Goal: Transaction & Acquisition: Obtain resource

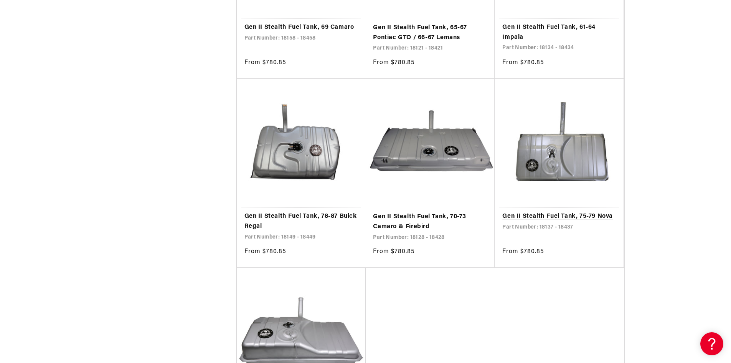
scroll to position [1459, 0]
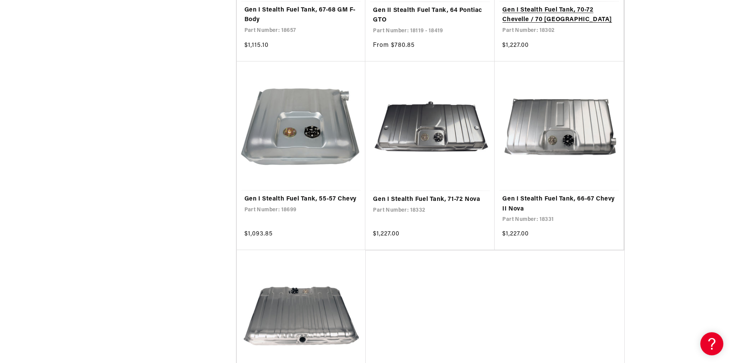
scroll to position [2994, 0]
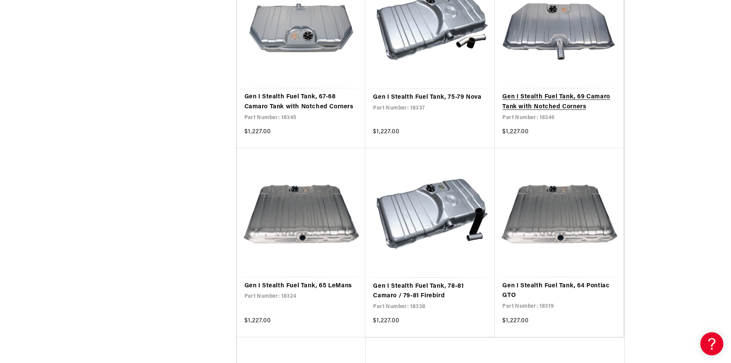
scroll to position [4453, 0]
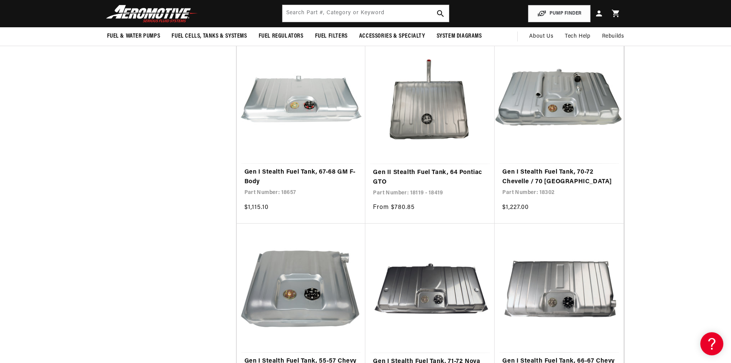
scroll to position [2802, 0]
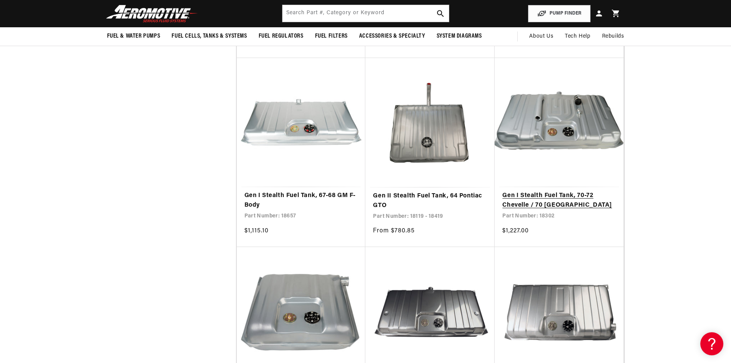
click at [564, 191] on link "Gen I Stealth Fuel Tank, 70-72 Chevelle / 70 Monte Carlo" at bounding box center [560, 201] width 114 height 20
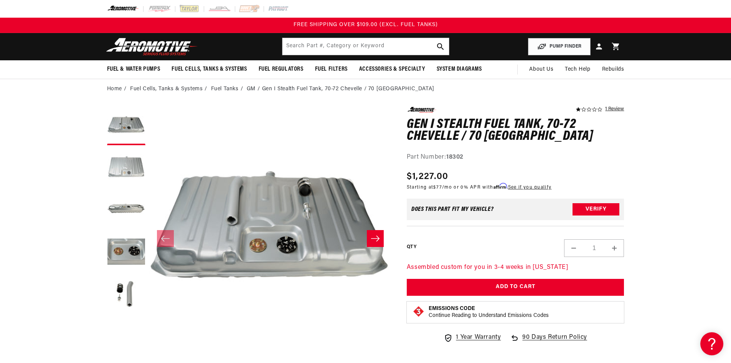
click at [125, 167] on button "Load image 2 in gallery view" at bounding box center [126, 168] width 38 height 38
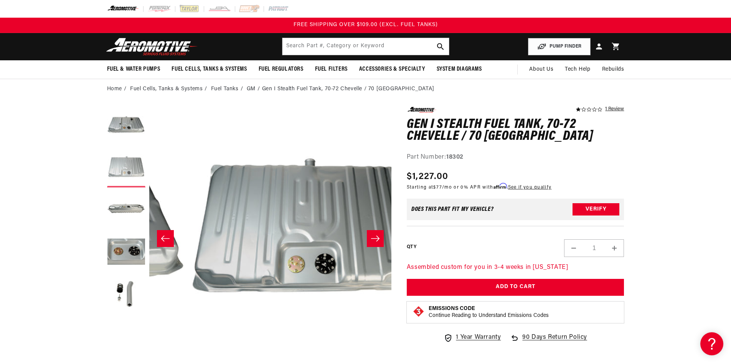
scroll to position [0, 242]
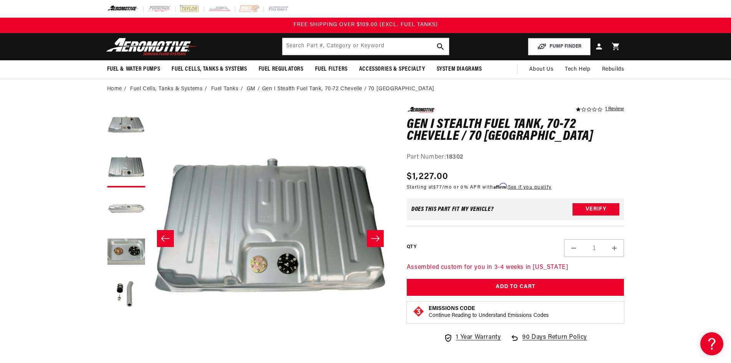
click at [128, 204] on button "Load image 3 in gallery view" at bounding box center [126, 210] width 38 height 38
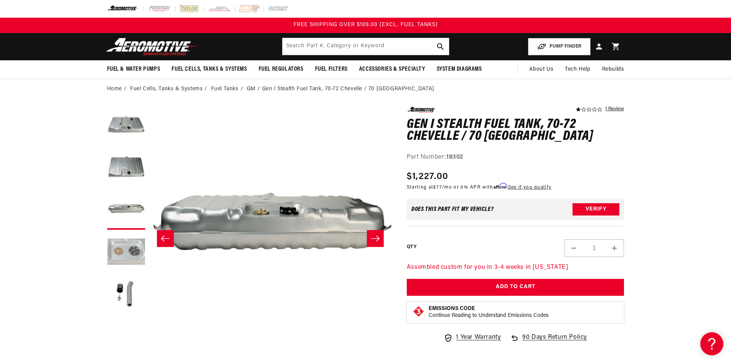
scroll to position [0, 485]
click at [124, 248] on button "Load image 4 in gallery view" at bounding box center [126, 252] width 38 height 38
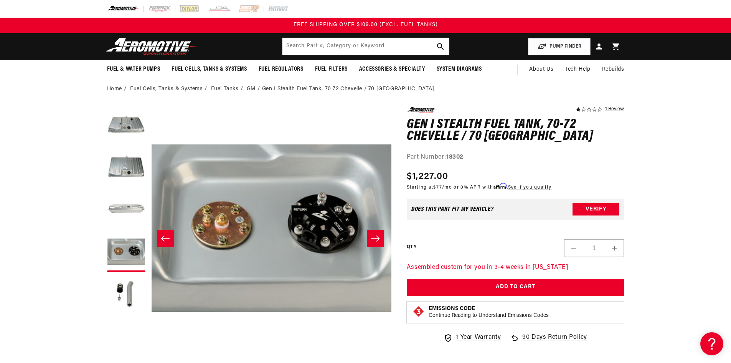
scroll to position [0, 727]
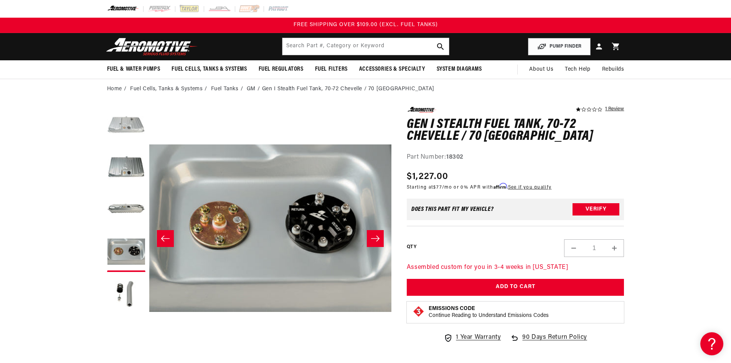
click at [131, 121] on button "Load image 1 in gallery view" at bounding box center [126, 126] width 38 height 38
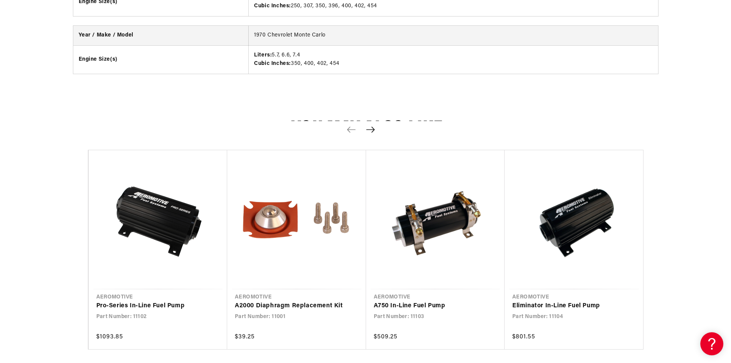
scroll to position [883, 0]
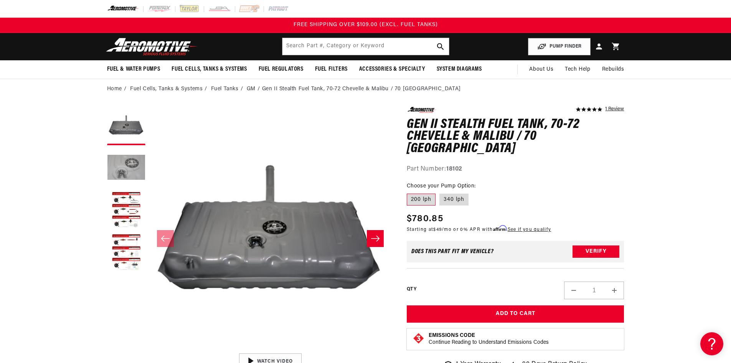
click at [140, 166] on button "Load image 2 in gallery view" at bounding box center [126, 168] width 38 height 38
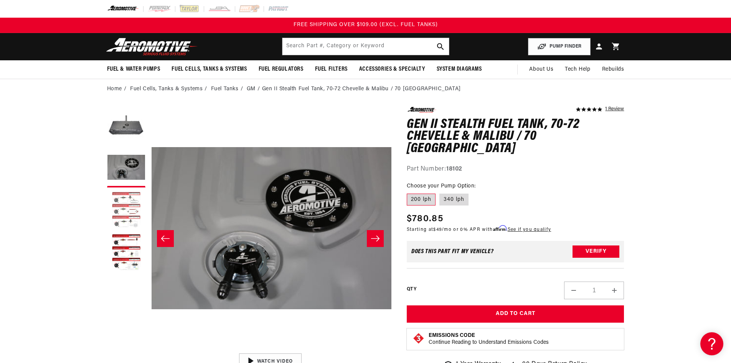
scroll to position [0, 242]
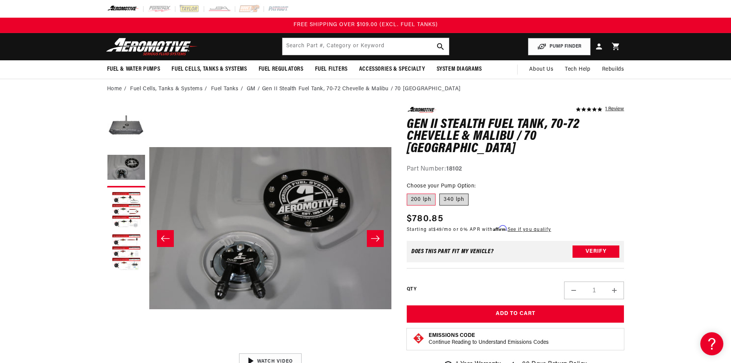
click at [456, 193] on label "340 lph" at bounding box center [454, 199] width 29 height 12
click at [440, 192] on input "340 lph" at bounding box center [440, 192] width 0 height 0
radio input "true"
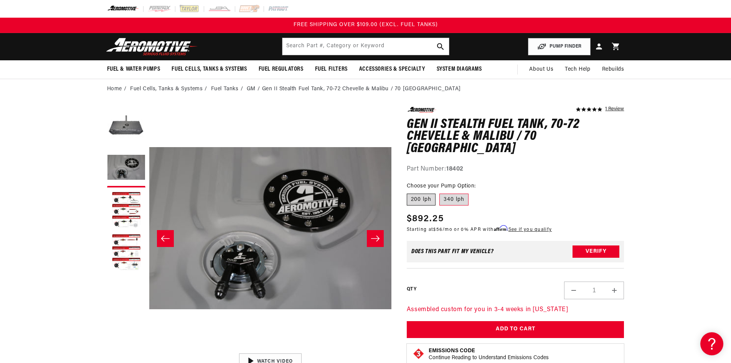
click at [426, 193] on label "200 lph" at bounding box center [421, 199] width 29 height 12
click at [409, 192] on input "200 lph" at bounding box center [409, 192] width 0 height 0
radio input "true"
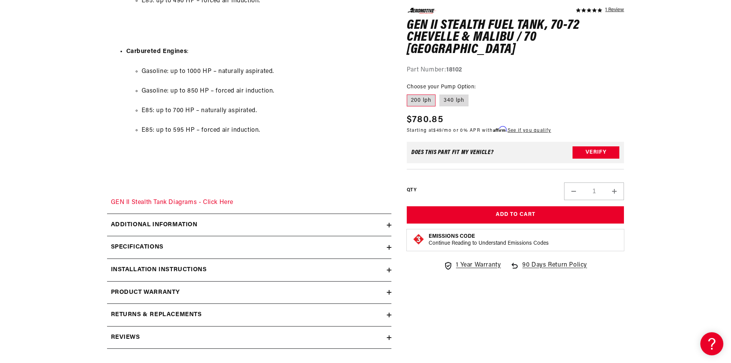
scroll to position [1037, 0]
click at [206, 226] on div "Additional information" at bounding box center [247, 225] width 280 height 10
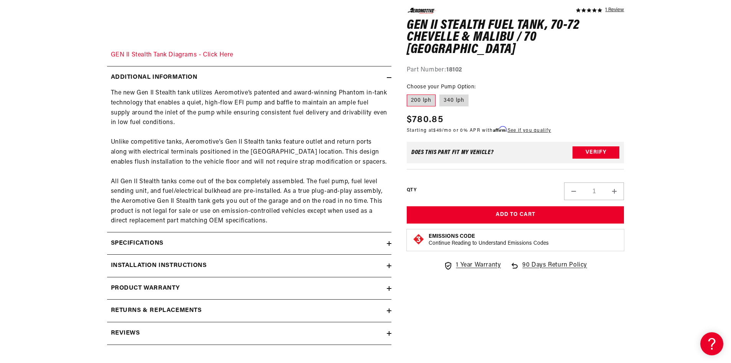
scroll to position [1228, 0]
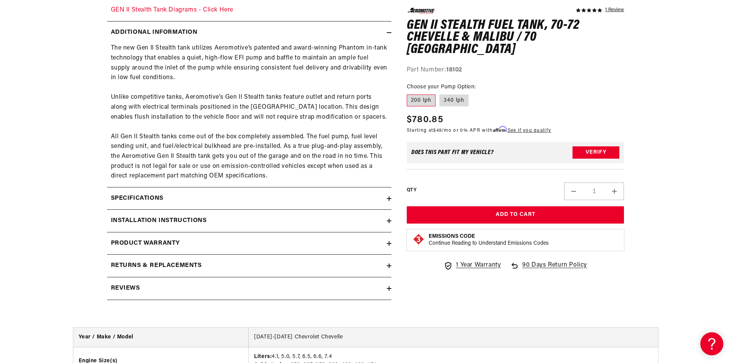
click at [167, 192] on summary "Specifications" at bounding box center [249, 198] width 284 height 22
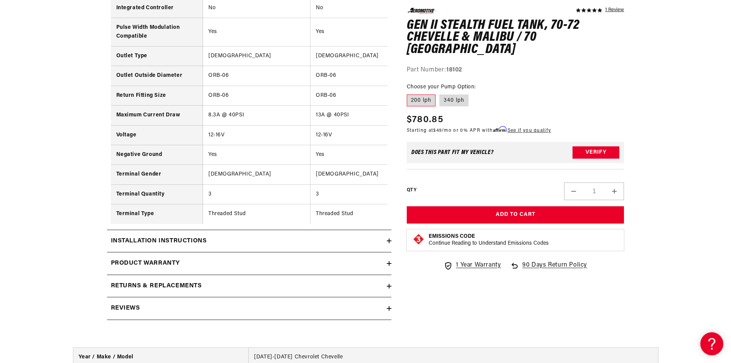
scroll to position [1881, 0]
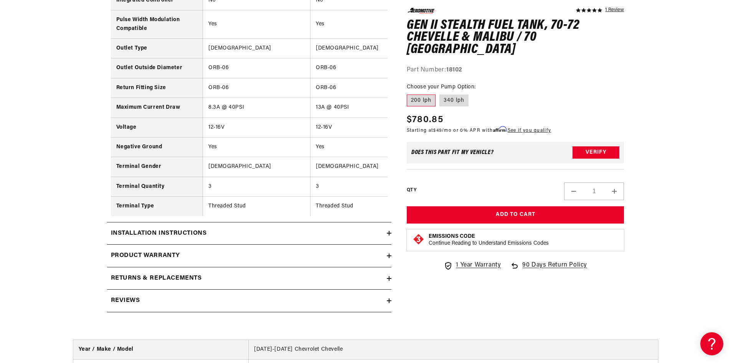
click at [216, 236] on div "Installation Instructions" at bounding box center [247, 233] width 280 height 10
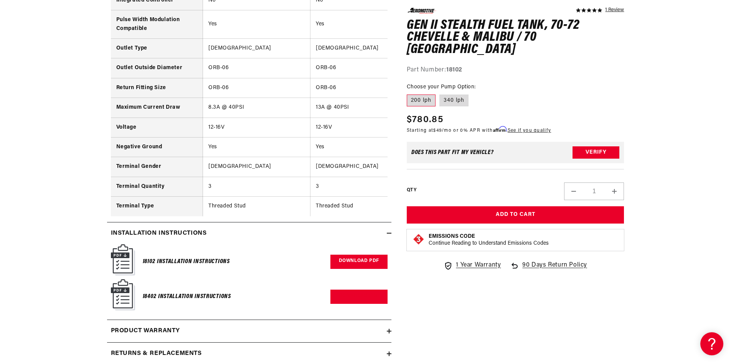
click at [372, 267] on link "Download PDF" at bounding box center [359, 262] width 57 height 14
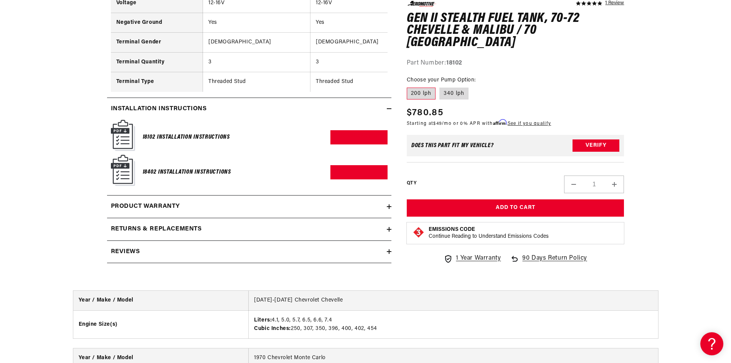
scroll to position [2035, 0]
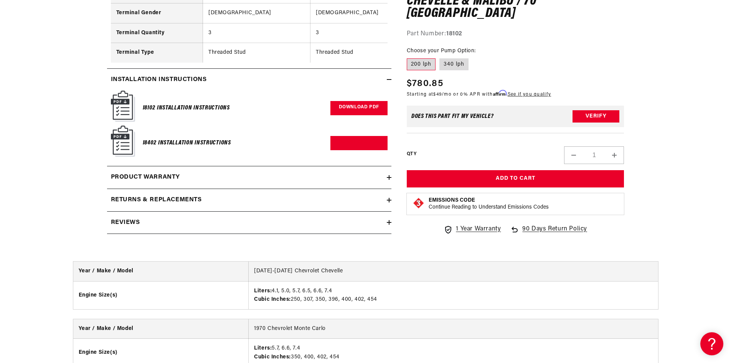
click at [354, 114] on link "Download PDF" at bounding box center [359, 108] width 57 height 14
